Goal: Transaction & Acquisition: Purchase product/service

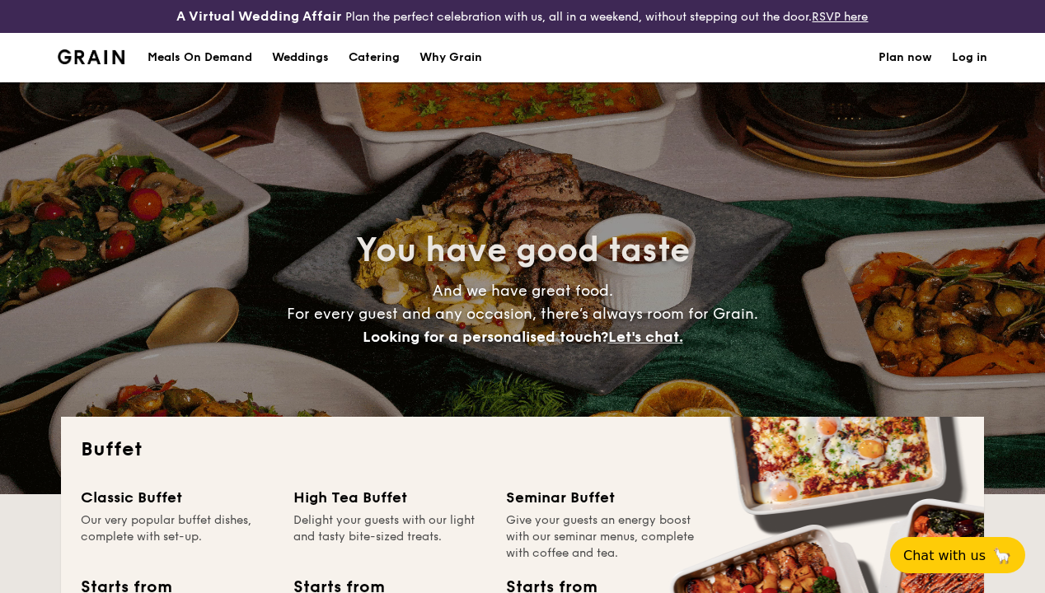
select select
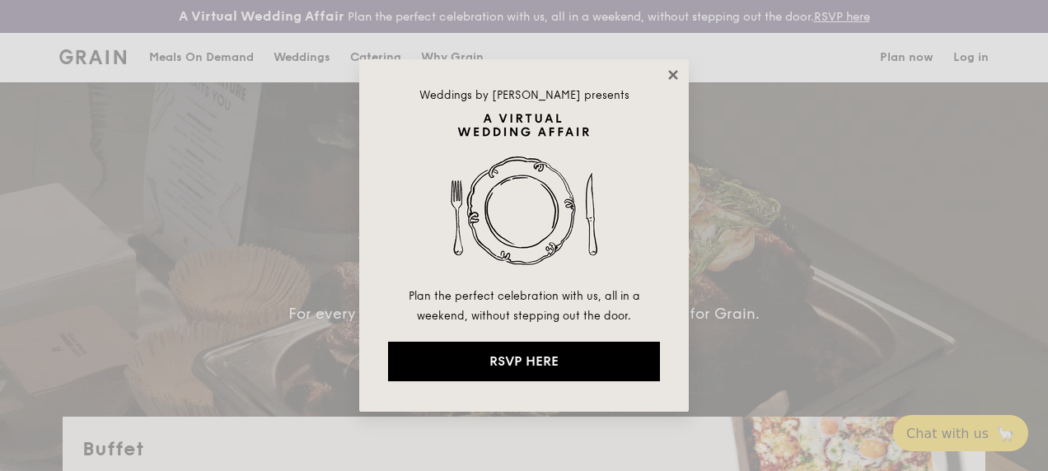
click at [669, 74] on icon at bounding box center [673, 75] width 15 height 15
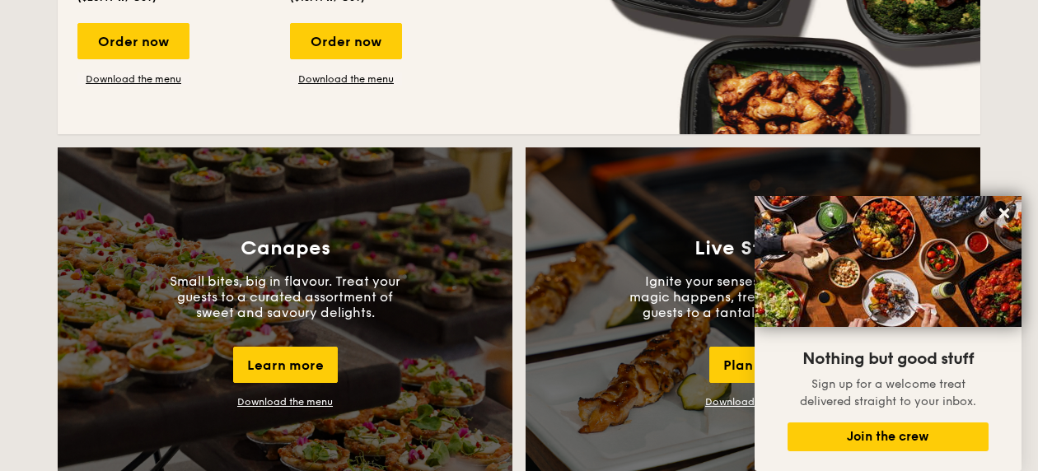
scroll to position [1385, 0]
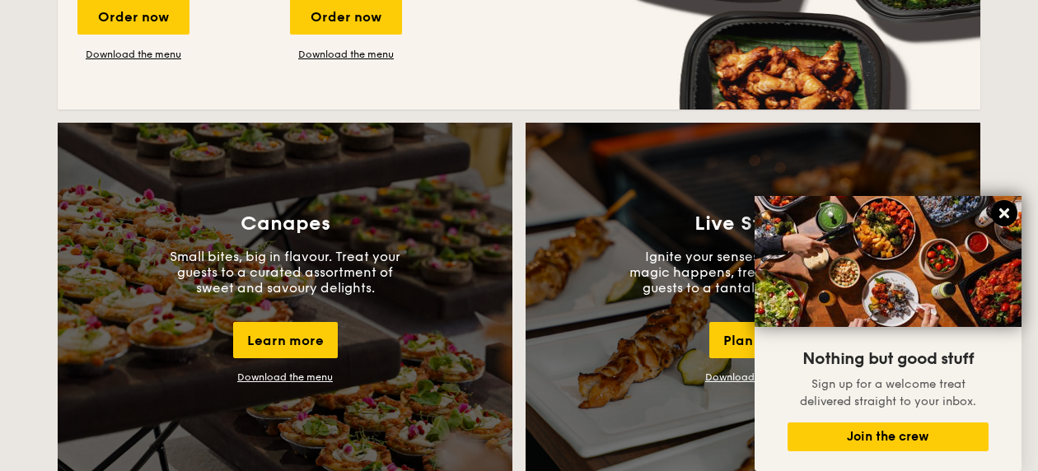
click at [999, 214] on icon at bounding box center [1004, 213] width 15 height 15
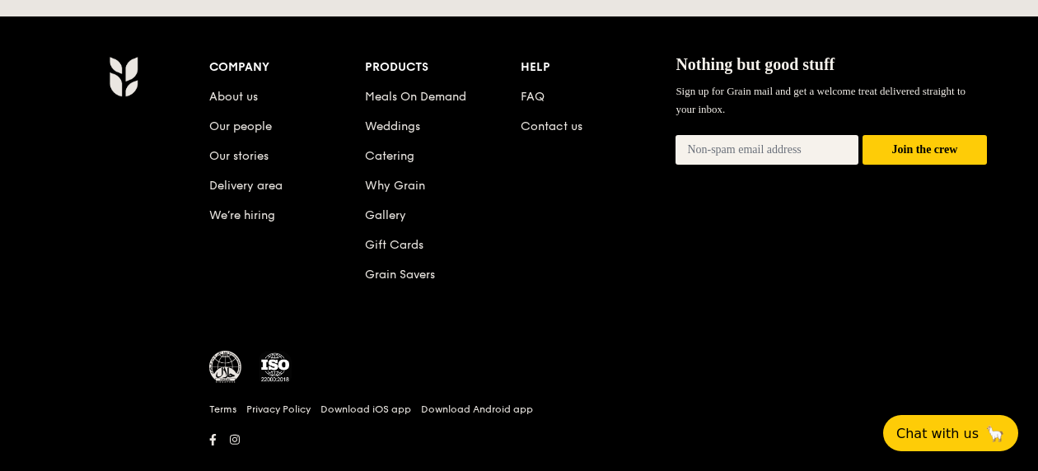
scroll to position [3685, 0]
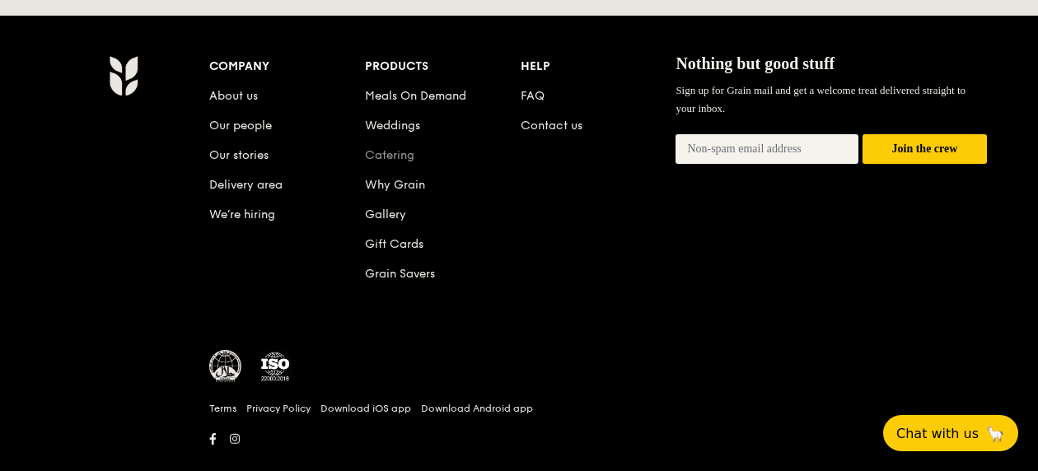
click at [387, 148] on link "Catering" at bounding box center [389, 155] width 49 height 14
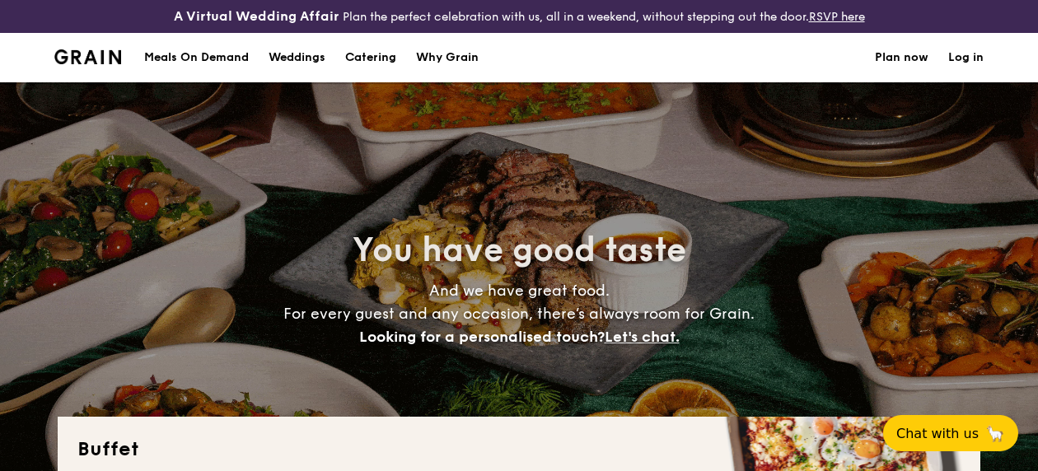
select select
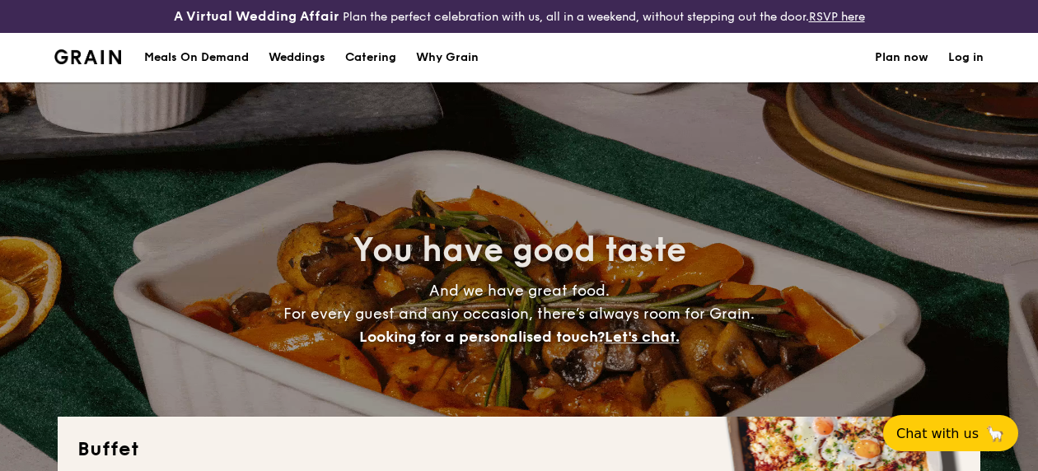
click at [364, 71] on h1 "Catering" at bounding box center [370, 57] width 51 height 49
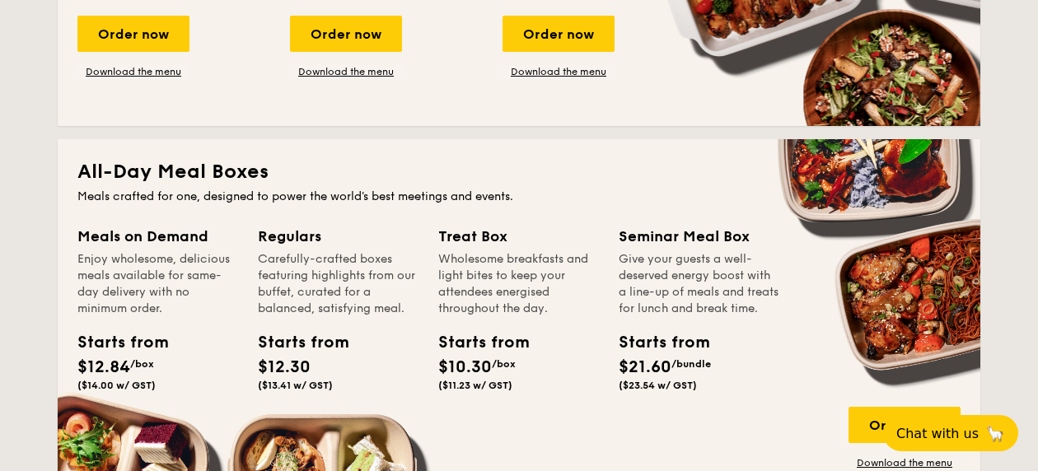
scroll to position [659, 0]
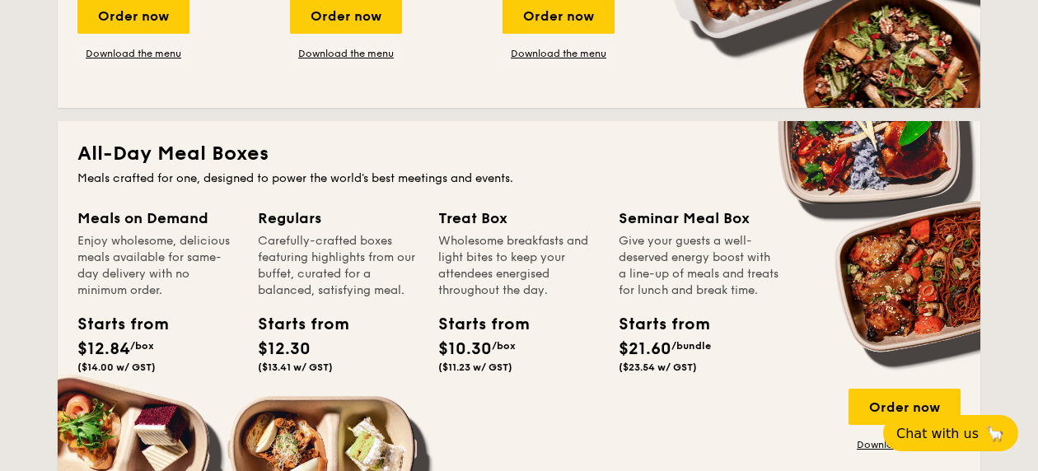
click at [186, 230] on div "Meals on Demand" at bounding box center [157, 218] width 161 height 23
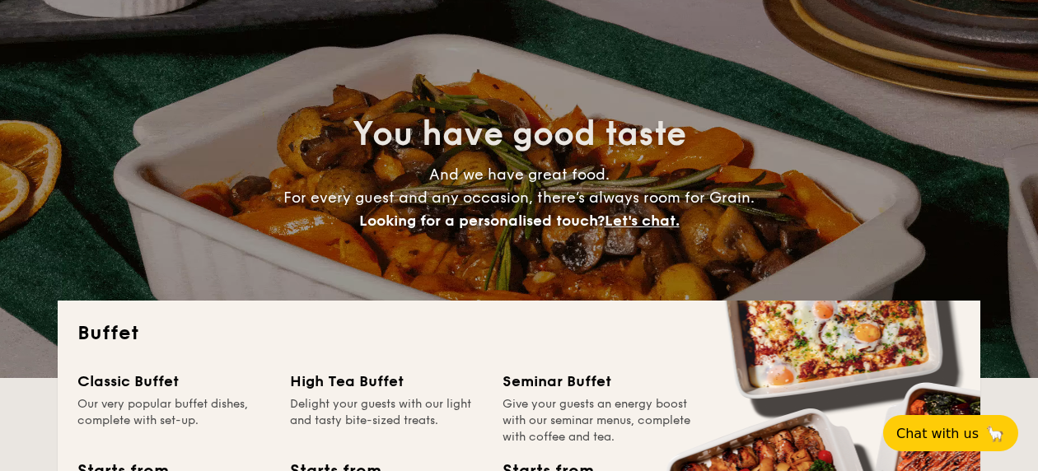
scroll to position [0, 0]
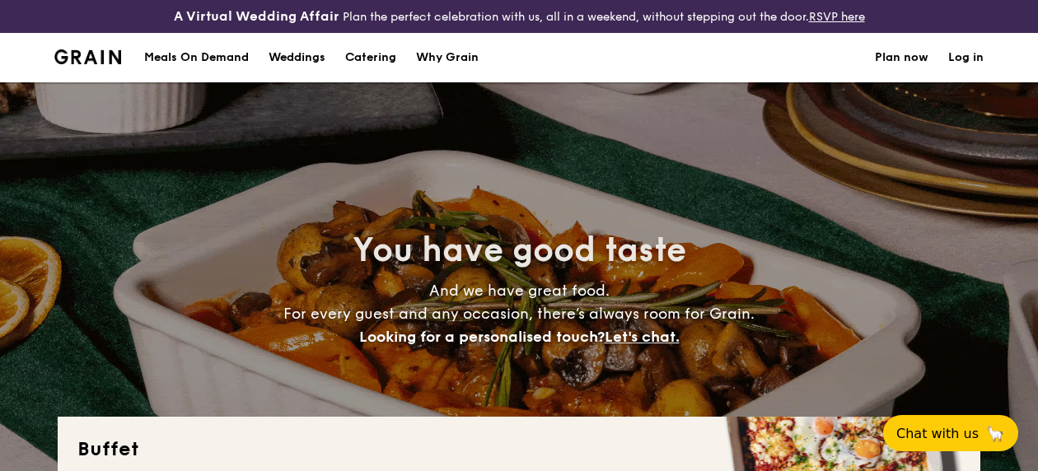
click at [218, 71] on div "Meals On Demand" at bounding box center [196, 57] width 105 height 49
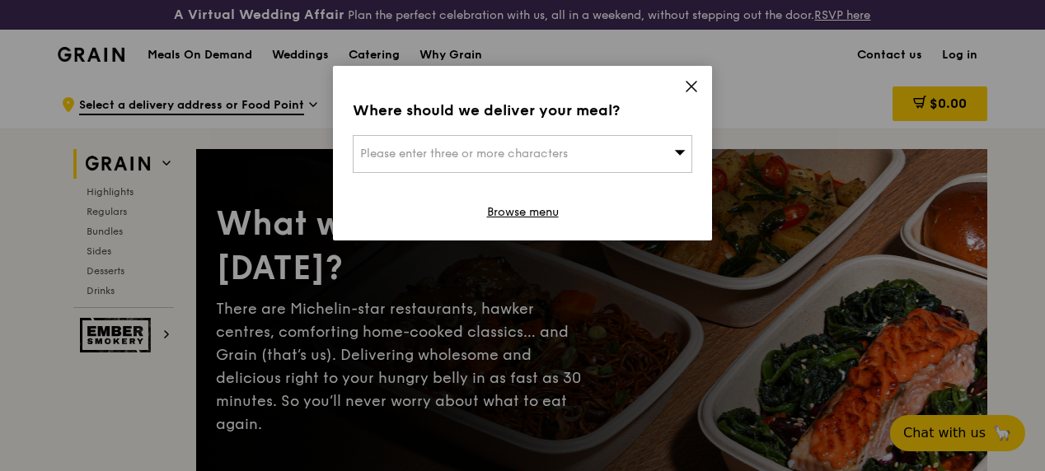
click at [686, 87] on icon at bounding box center [691, 86] width 15 height 15
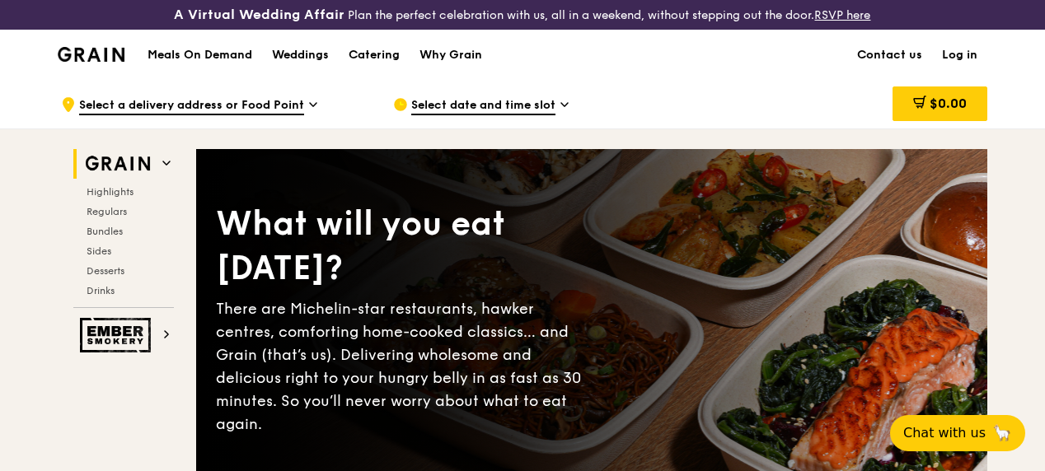
drag, startPoint x: 1043, startPoint y: 74, endPoint x: 1047, endPoint y: 86, distance: 12.0
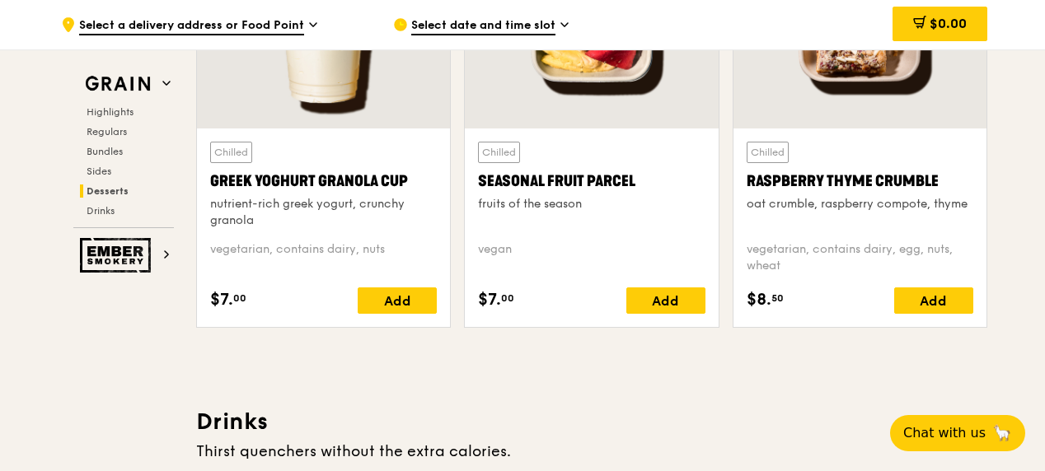
scroll to position [5406, 0]
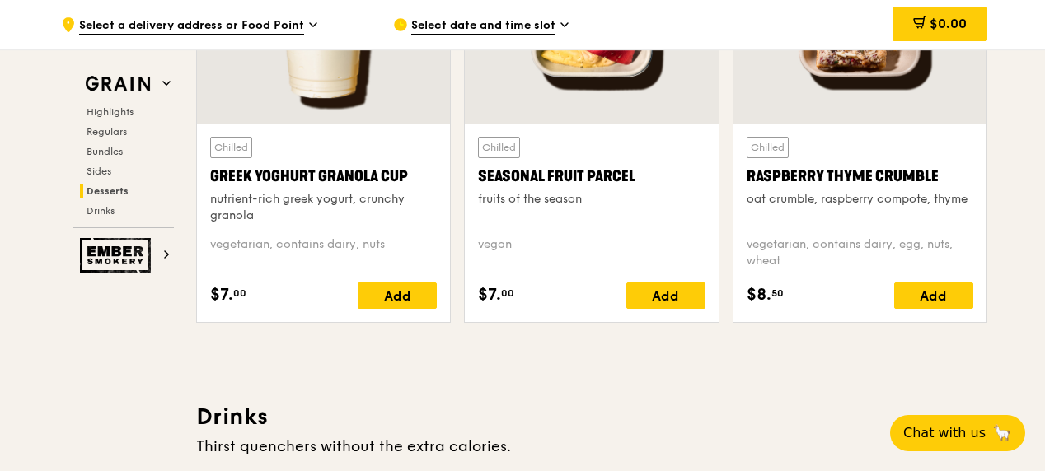
click at [283, 26] on span "Select a delivery address or Food Point" at bounding box center [191, 26] width 225 height 18
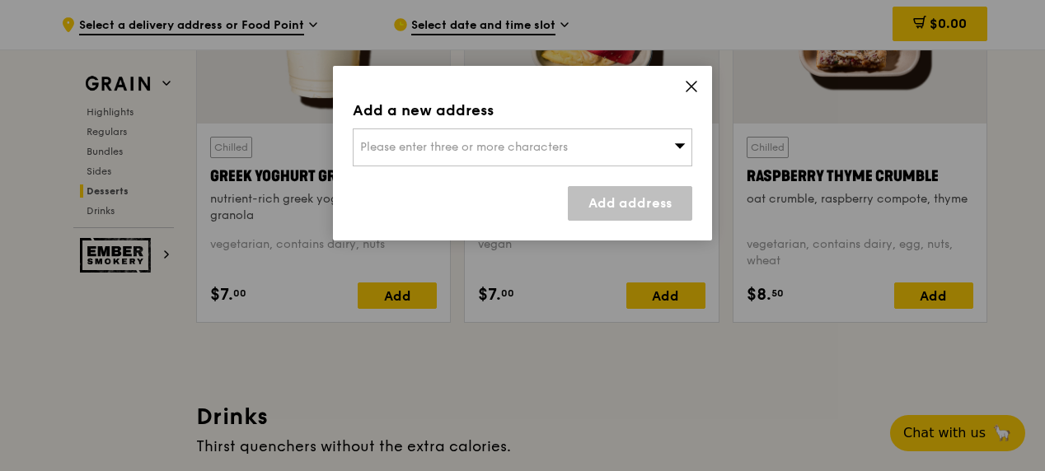
click at [679, 147] on icon at bounding box center [680, 145] width 11 height 5
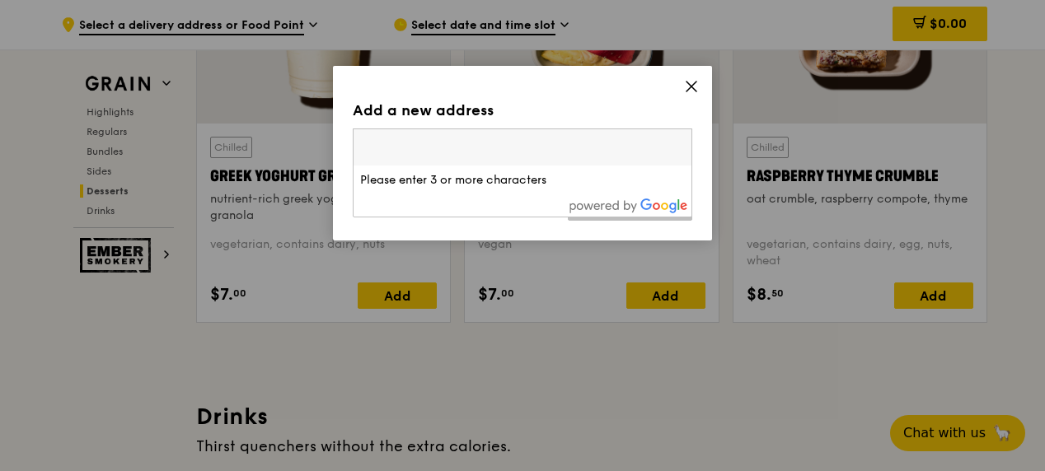
click at [633, 148] on input "search" at bounding box center [523, 147] width 338 height 36
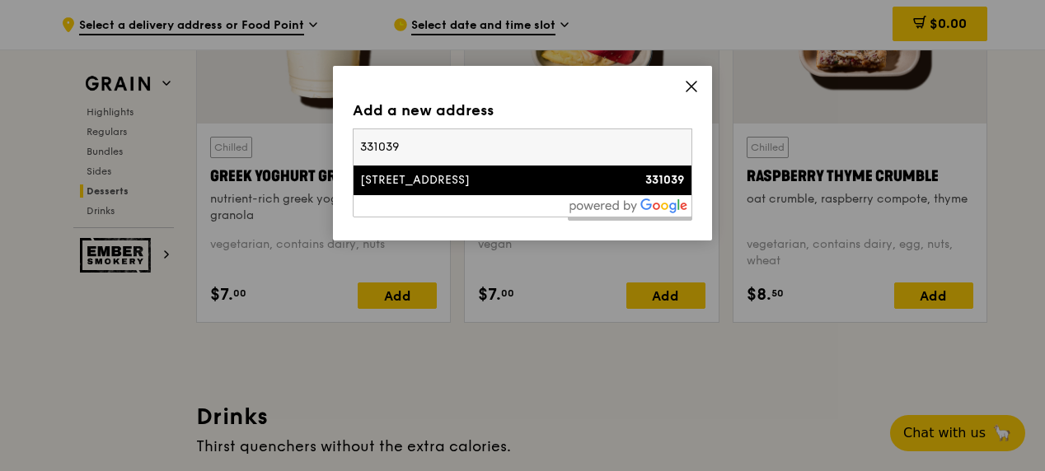
type input "331039"
click at [570, 190] on li "[STREET_ADDRESS] 331039" at bounding box center [523, 181] width 338 height 30
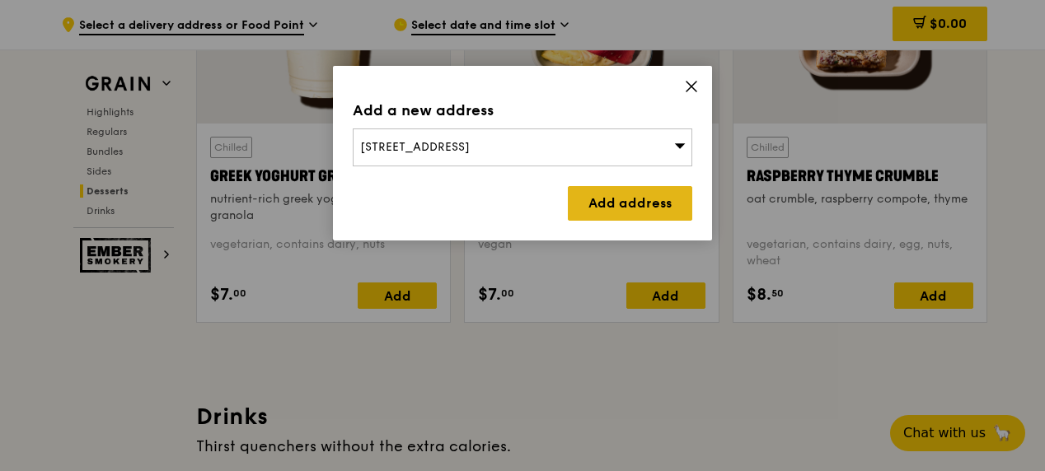
click at [608, 214] on link "Add address" at bounding box center [630, 203] width 124 height 35
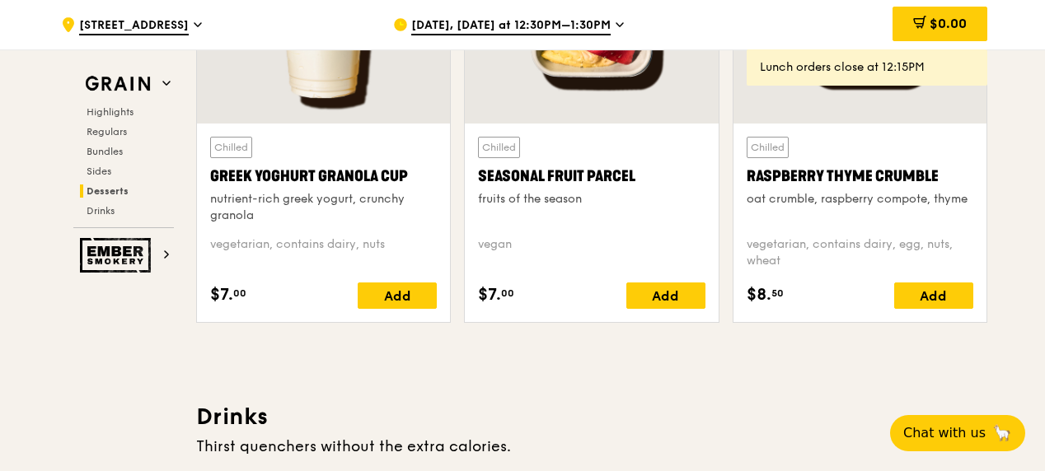
click at [522, 25] on span "[DATE], [DATE] at 12:30PM–1:30PM" at bounding box center [510, 26] width 199 height 18
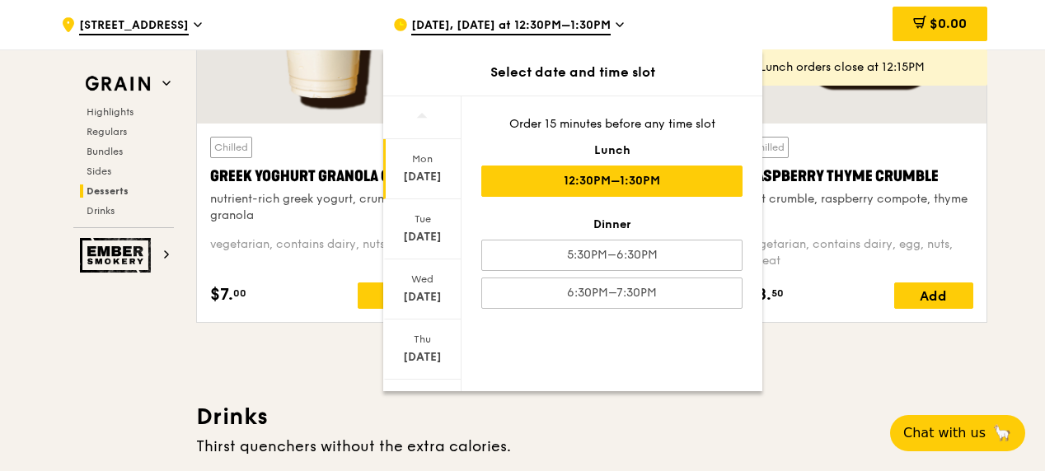
click at [686, 10] on div "[DATE], [DATE] at 12:30PM–1:30PM" at bounding box center [546, 24] width 306 height 49
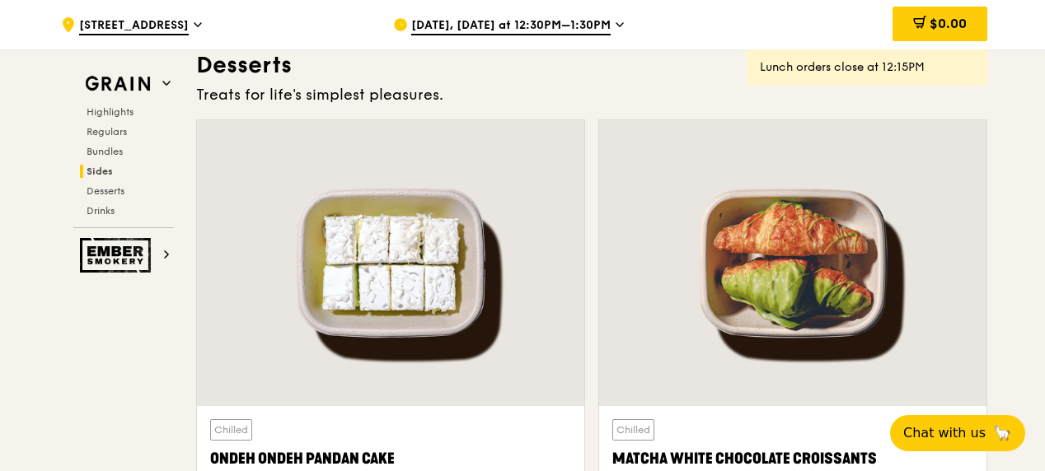
scroll to position [4747, 0]
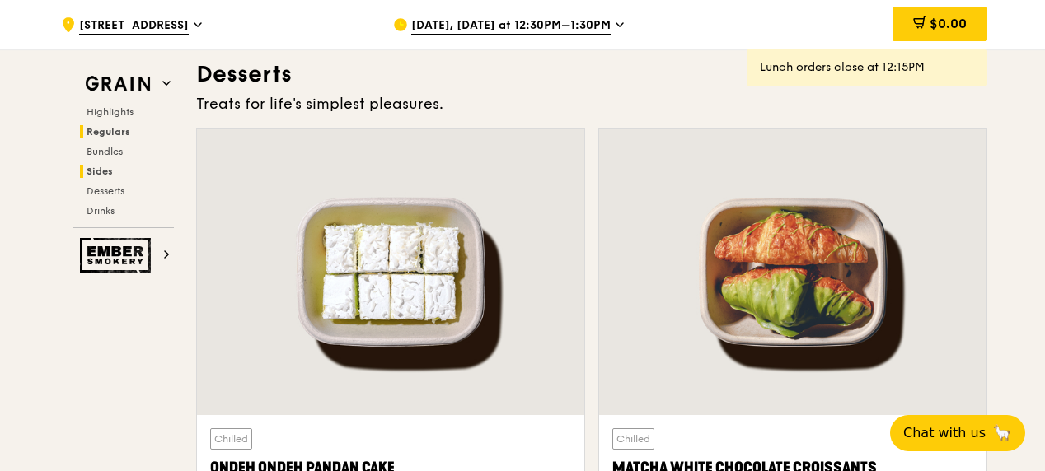
click at [110, 129] on span "Regulars" at bounding box center [109, 132] width 44 height 12
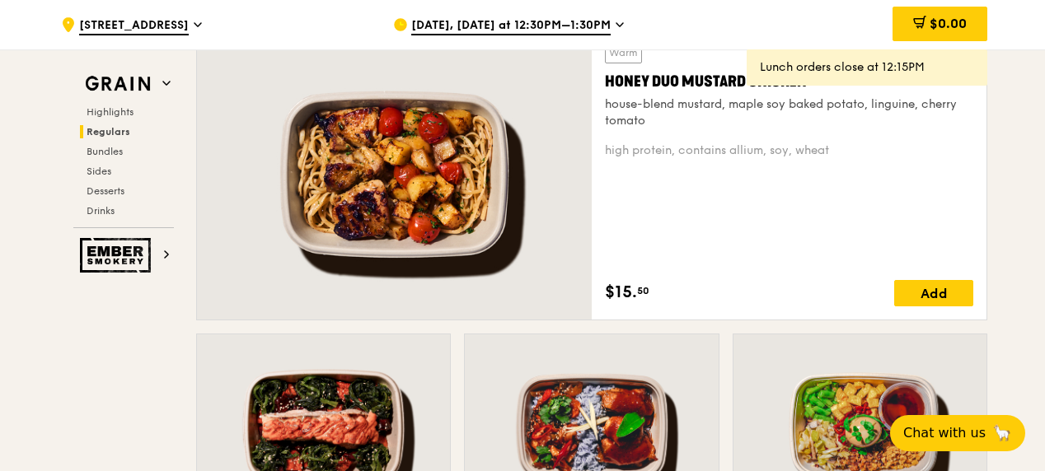
scroll to position [1142, 0]
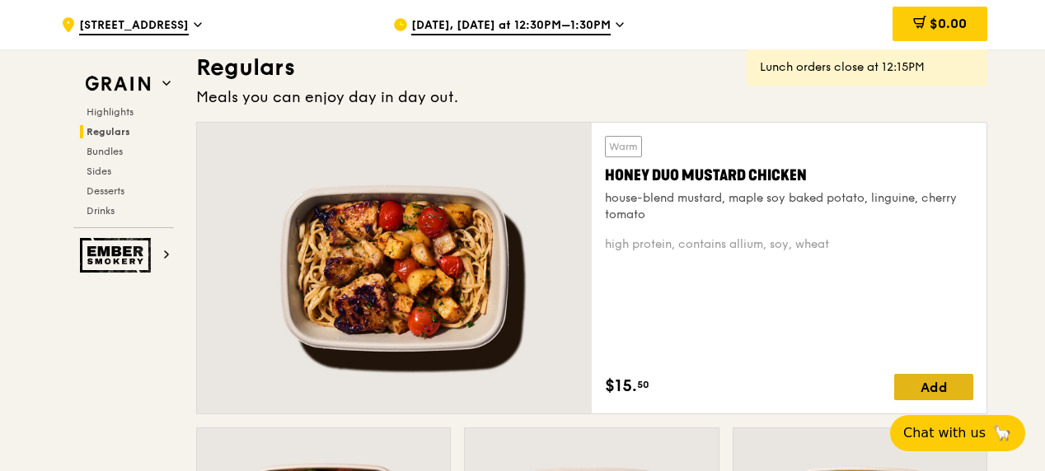
click at [944, 401] on div "Add" at bounding box center [933, 387] width 79 height 26
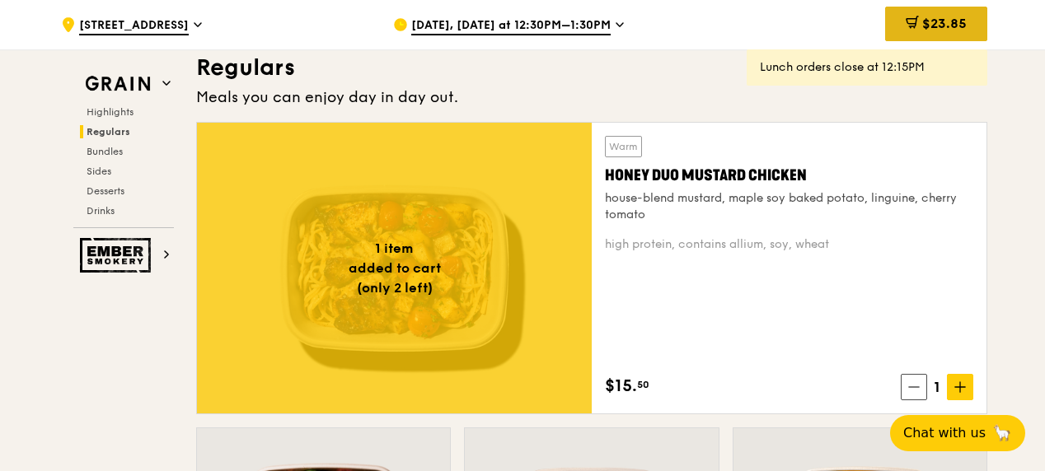
click at [930, 21] on span "$23.85" at bounding box center [944, 24] width 45 height 16
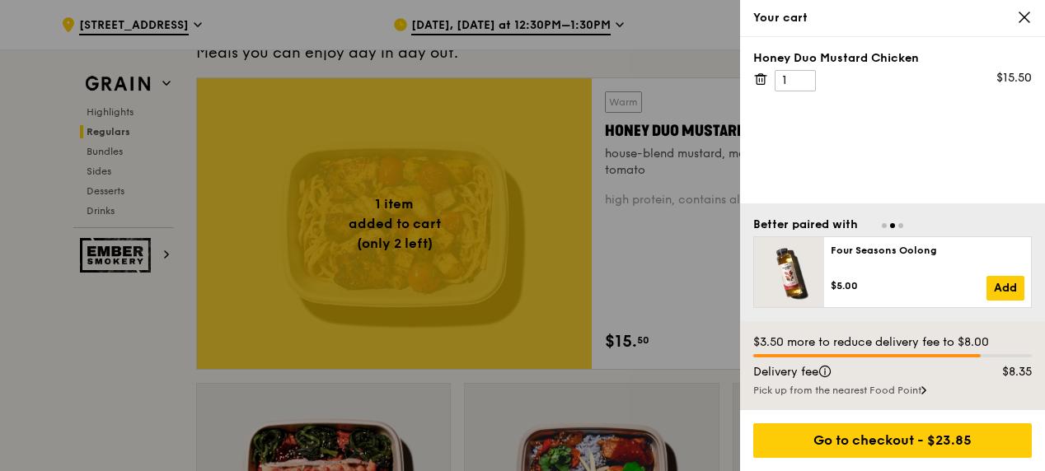
scroll to position [1208, 0]
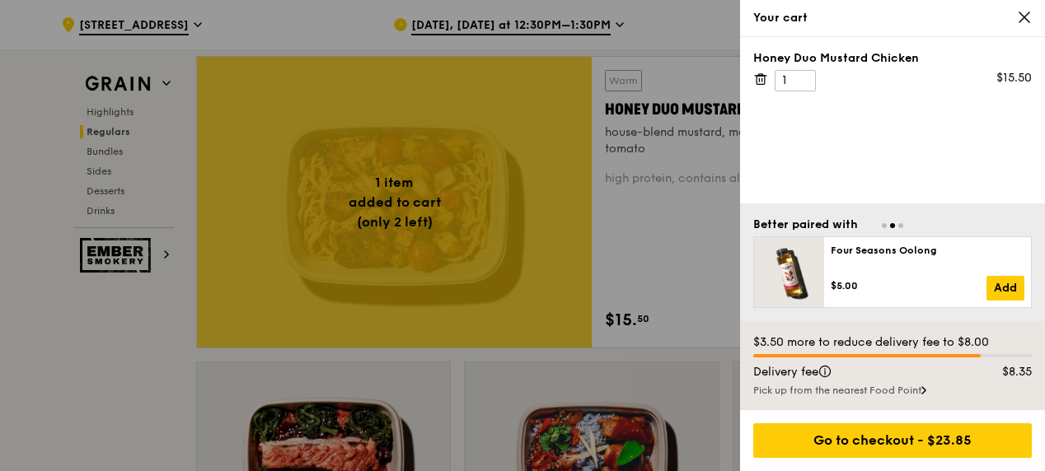
click at [902, 389] on div "Pick up from the nearest Food Point" at bounding box center [892, 390] width 279 height 13
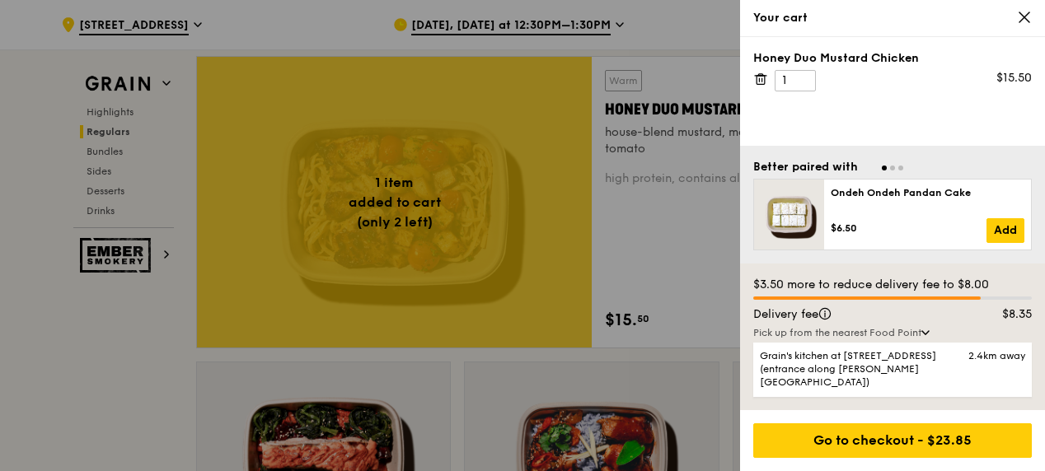
click at [757, 81] on icon at bounding box center [761, 80] width 8 height 8
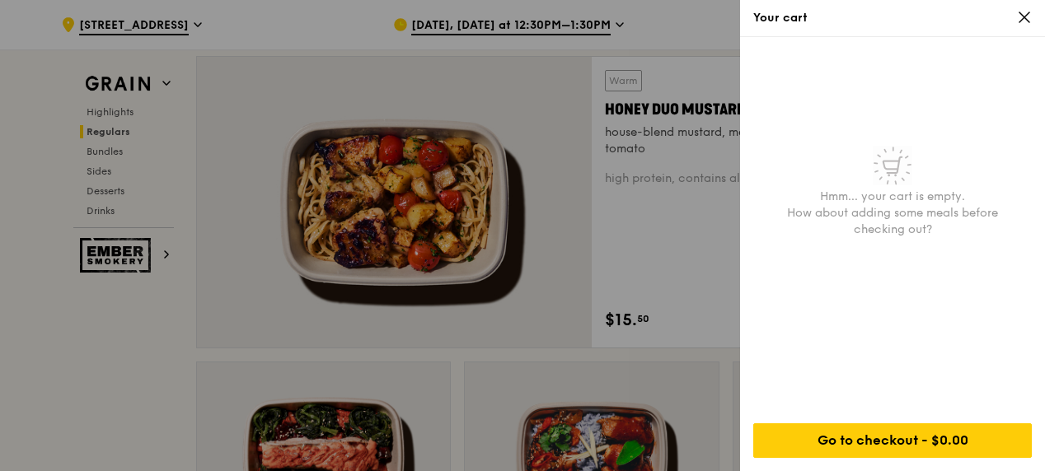
click at [1022, 18] on icon at bounding box center [1024, 17] width 15 height 15
